Goal: Find specific page/section: Find specific page/section

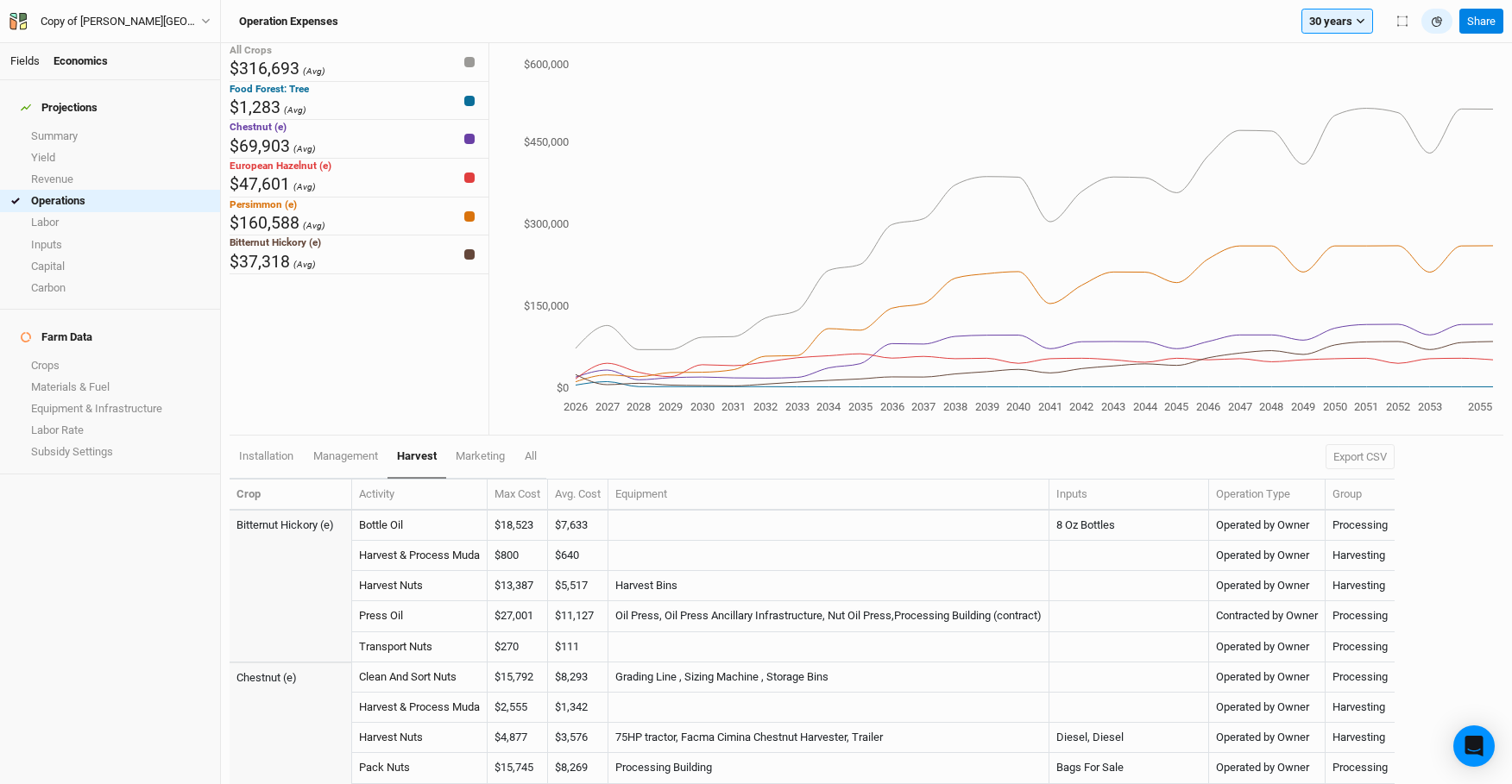
click at [26, 65] on link "Fields" at bounding box center [25, 61] width 29 height 13
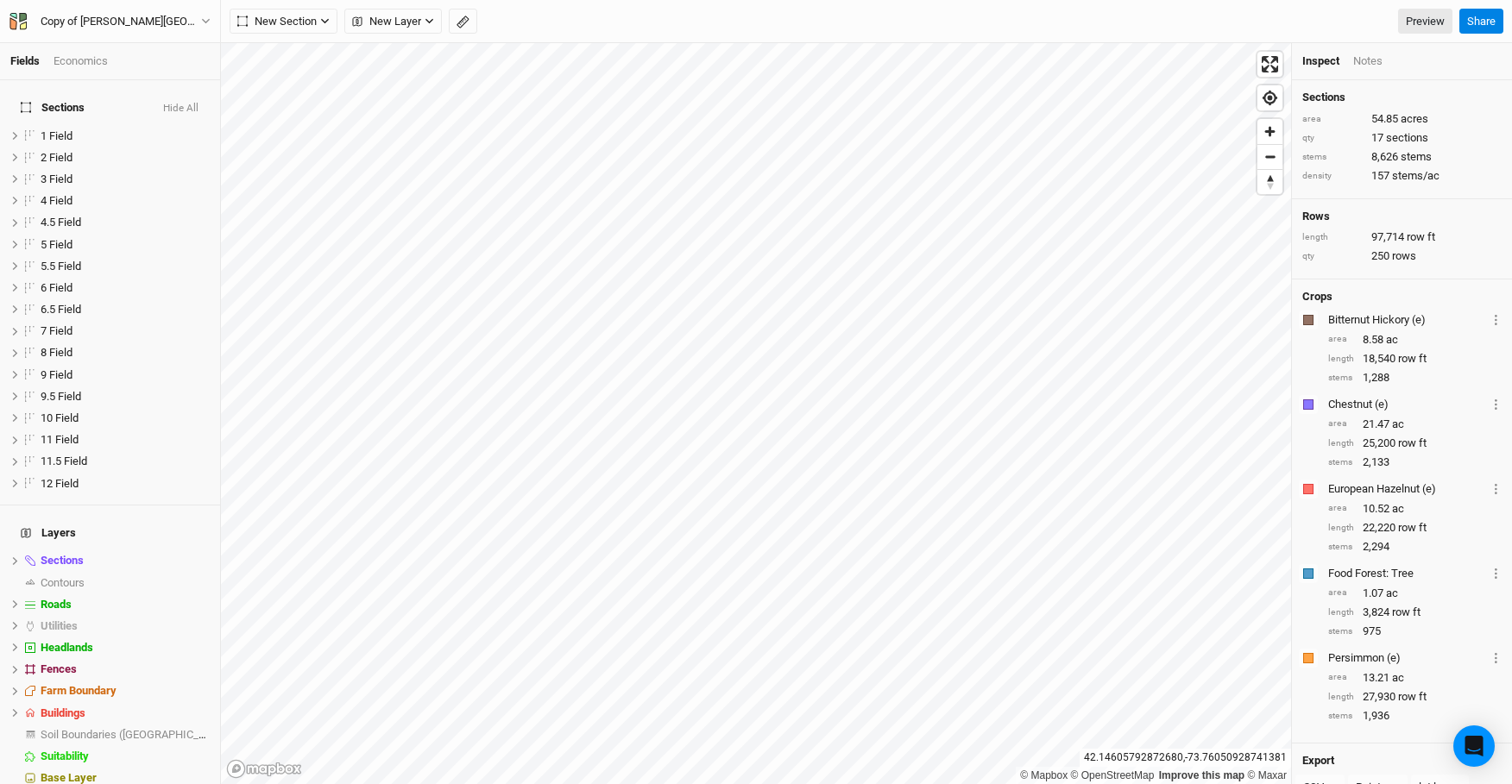
click at [89, 62] on div "Economics" at bounding box center [81, 61] width 55 height 16
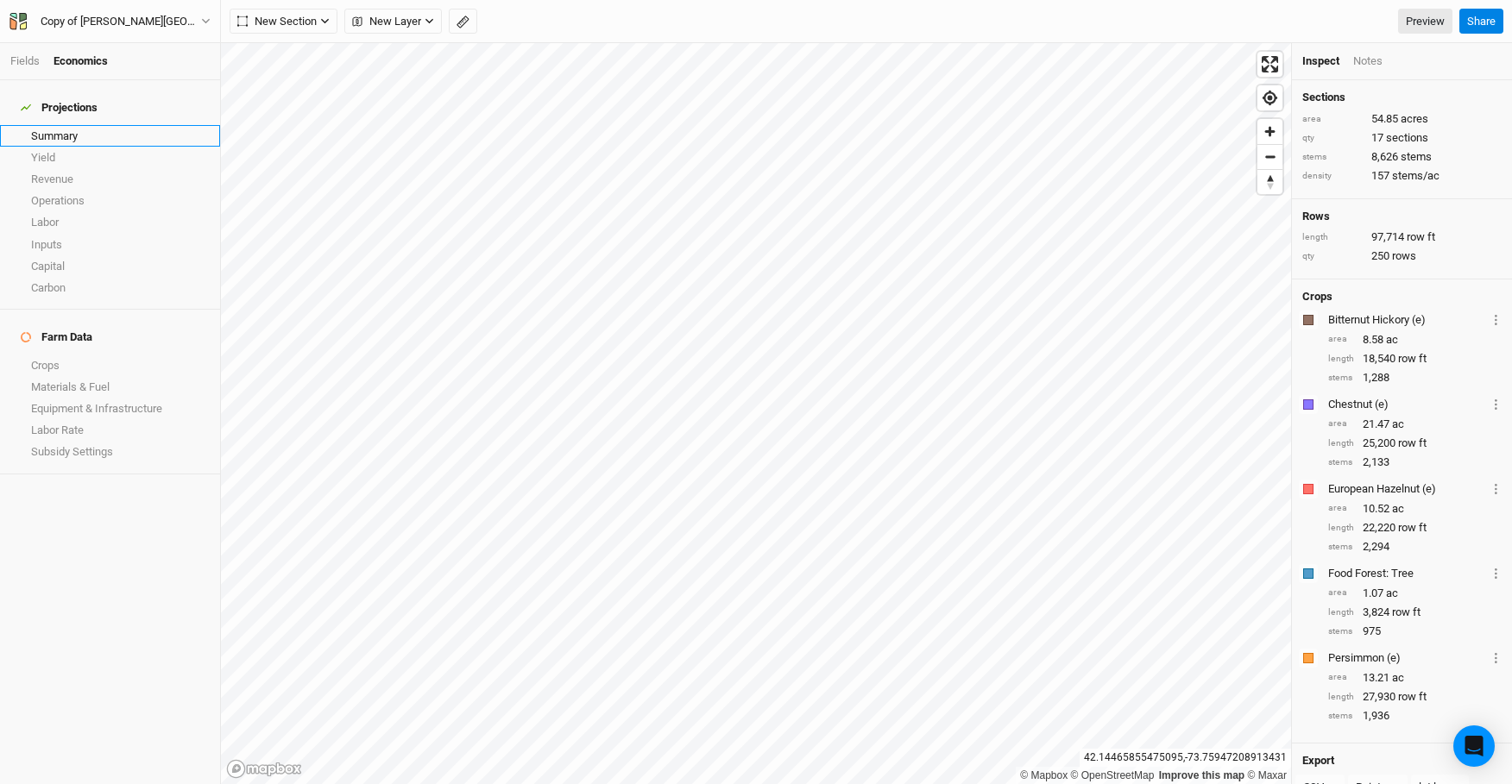
click at [79, 131] on link "Summary" at bounding box center [110, 136] width 220 height 22
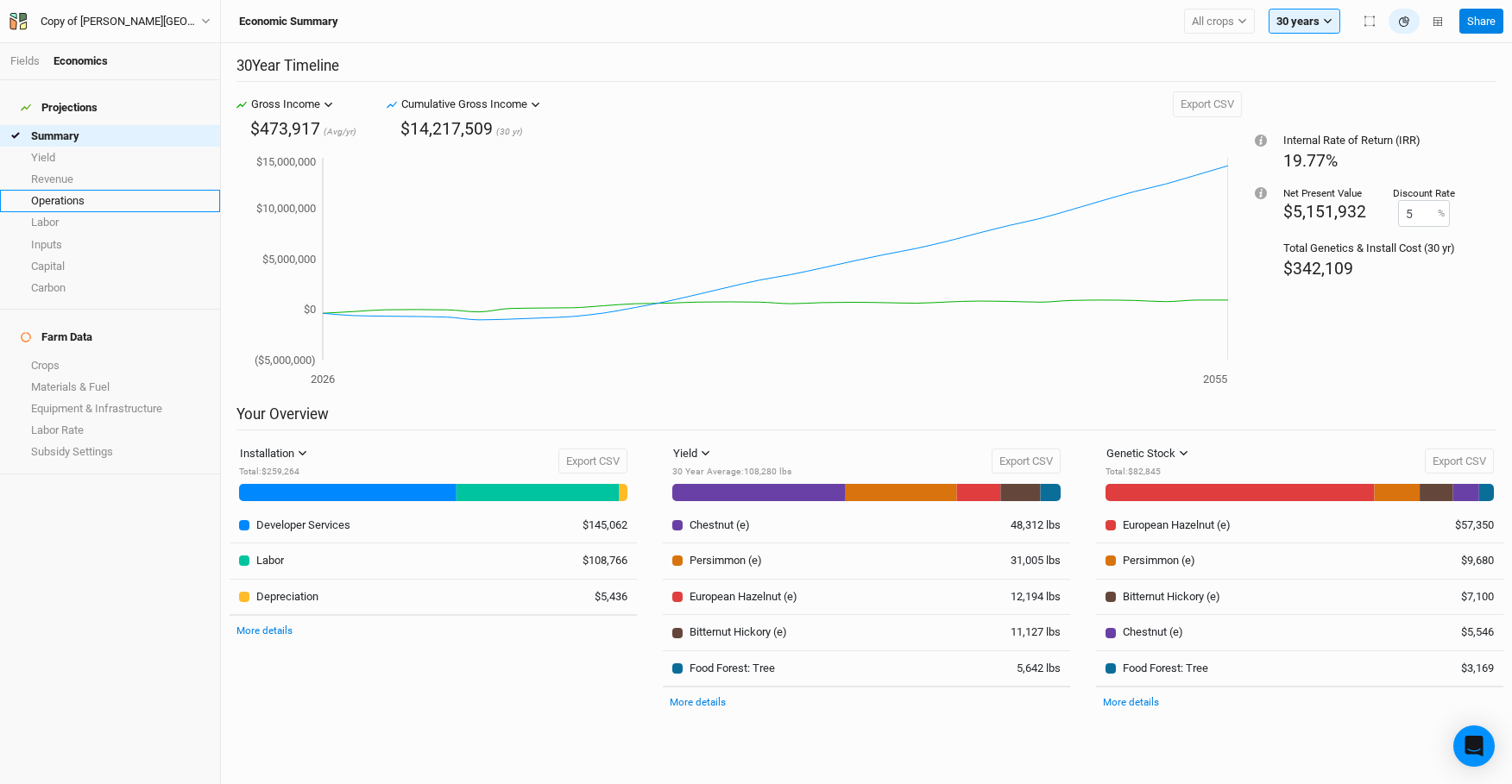
click at [82, 191] on link "Operations" at bounding box center [110, 201] width 220 height 22
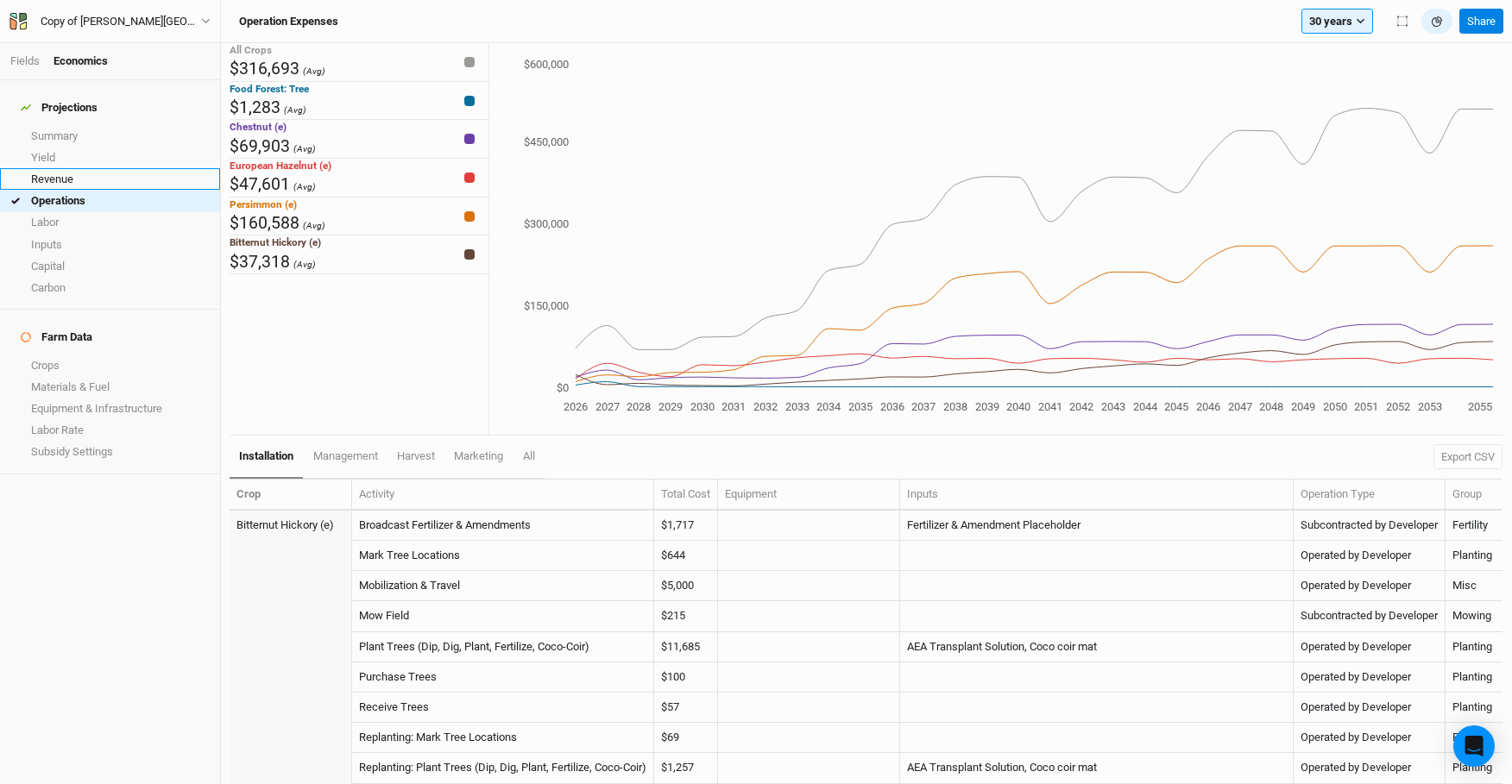
click at [86, 168] on link "Revenue" at bounding box center [110, 179] width 220 height 22
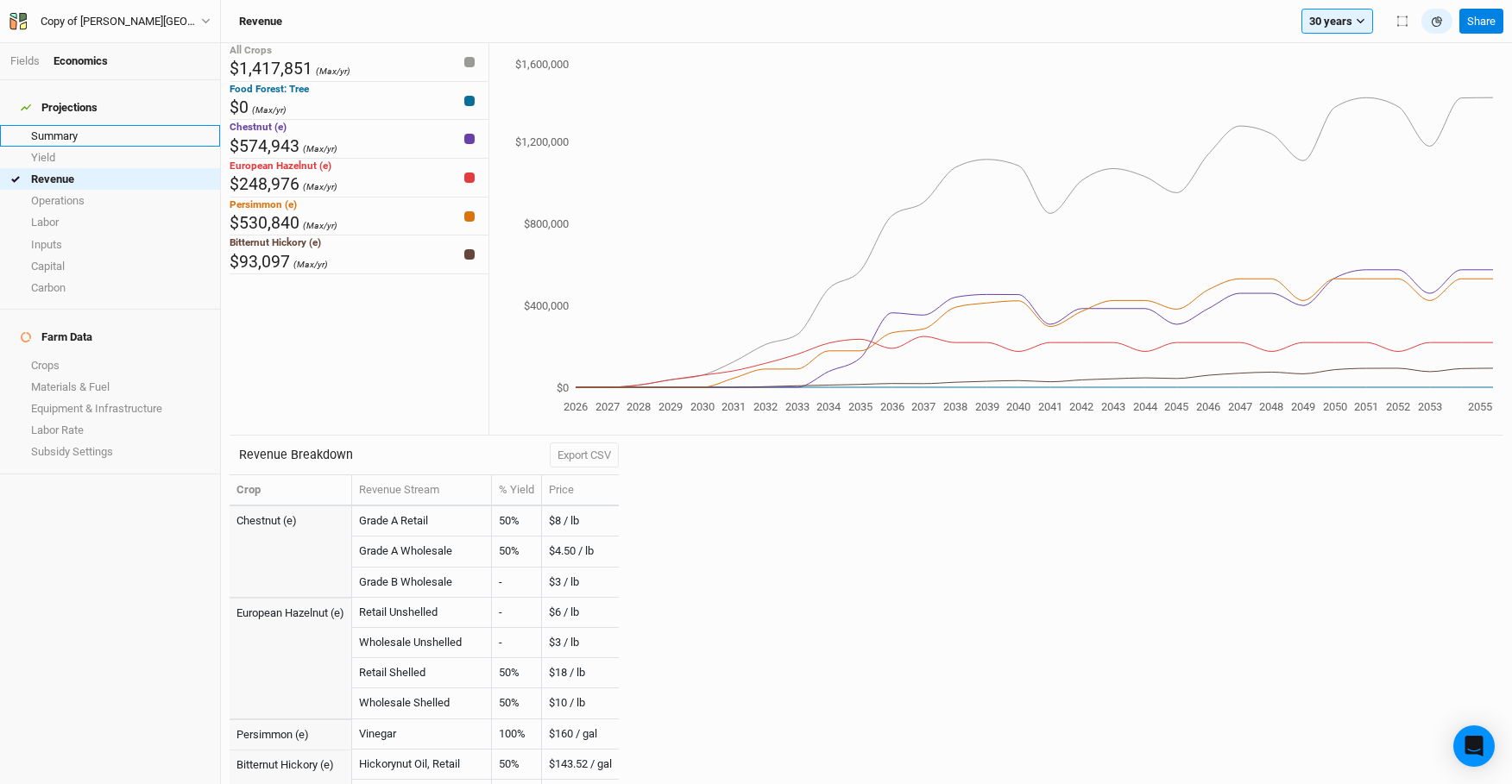
click at [116, 133] on link "Summary" at bounding box center [110, 136] width 220 height 22
